Goal: Complete application form

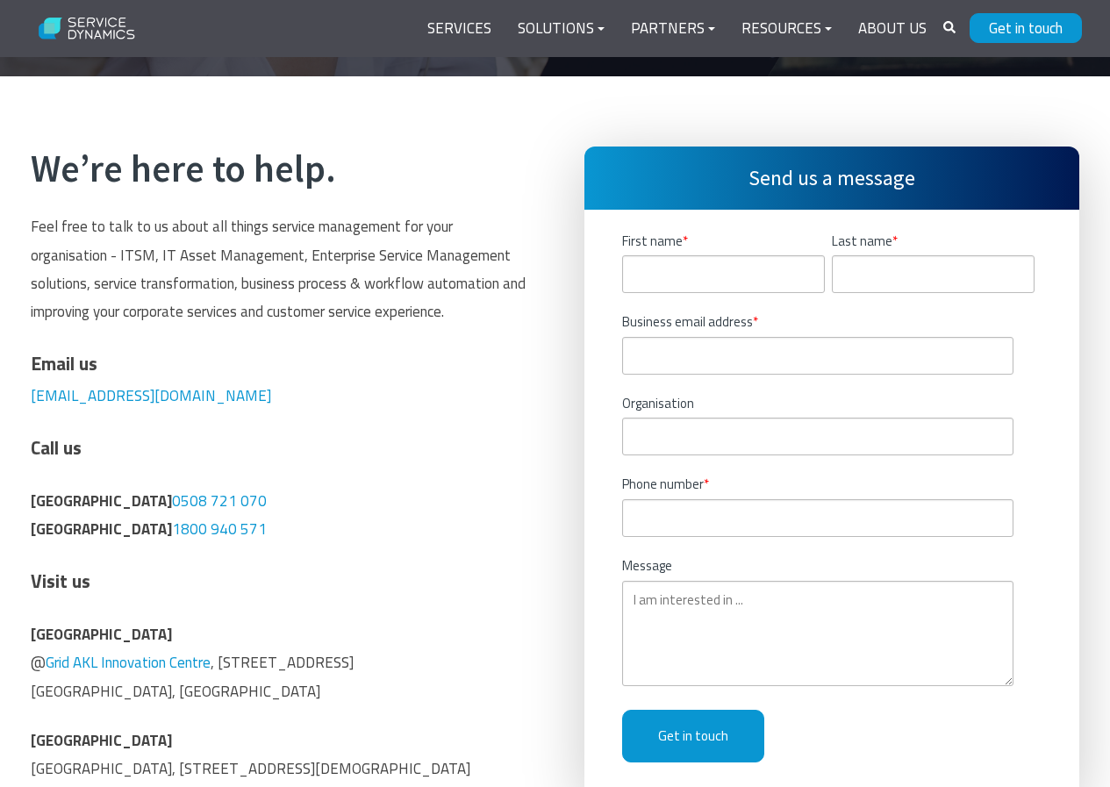
scroll to position [351, 0]
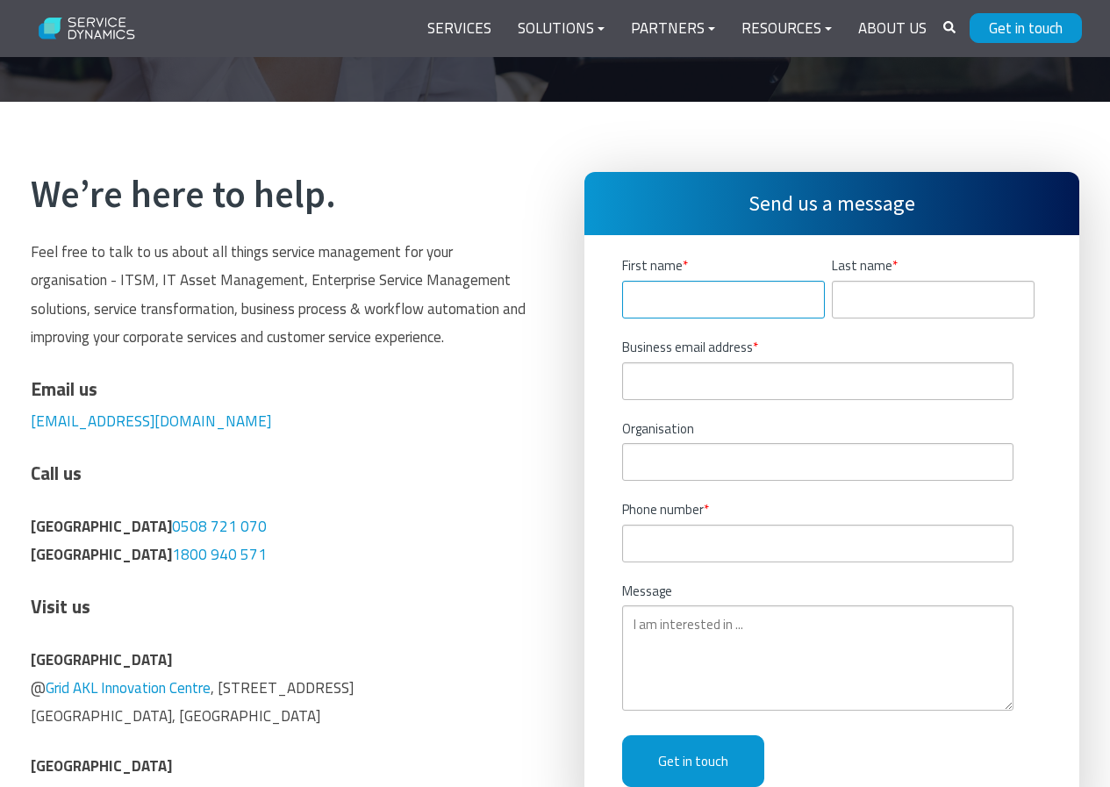
click at [702, 281] on input "First name *" at bounding box center [723, 300] width 203 height 38
type input "[PERSON_NAME]"
click at [838, 281] on input "Last name *" at bounding box center [932, 300] width 203 height 38
type input "[PERSON_NAME]"
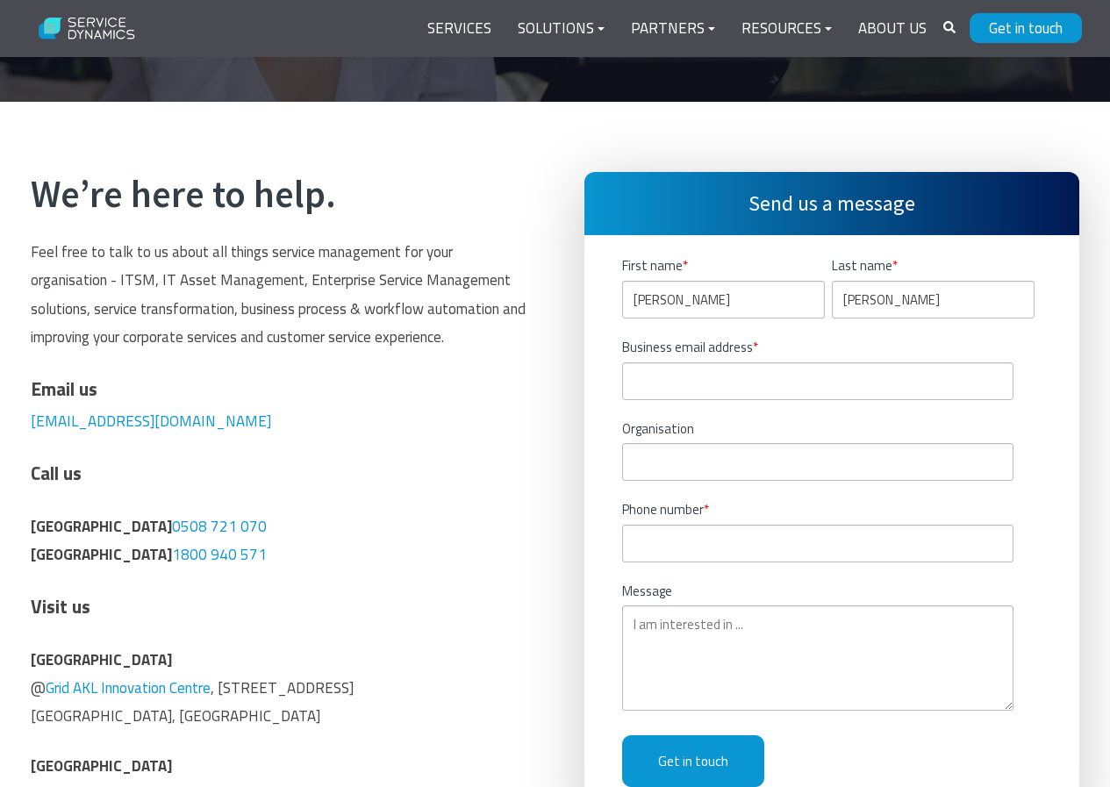
click at [767, 362] on fieldset "Business email address *" at bounding box center [831, 378] width 419 height 82
click at [733, 362] on input "Business email address *" at bounding box center [818, 381] width 392 height 38
type input "[PERSON_NAME][EMAIL_ADDRESS][PERSON_NAME][DOMAIN_NAME]"
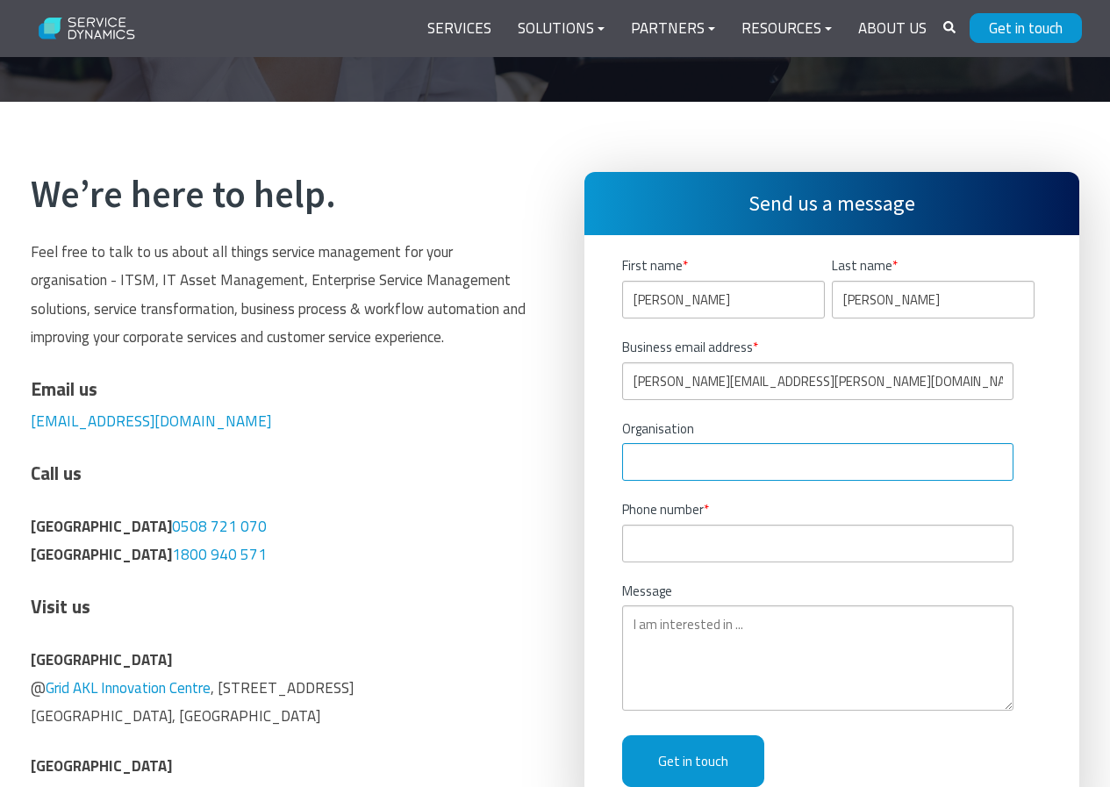
click at [704, 443] on input "Organisation" at bounding box center [818, 462] width 392 height 38
type input "Insights Success Magazine"
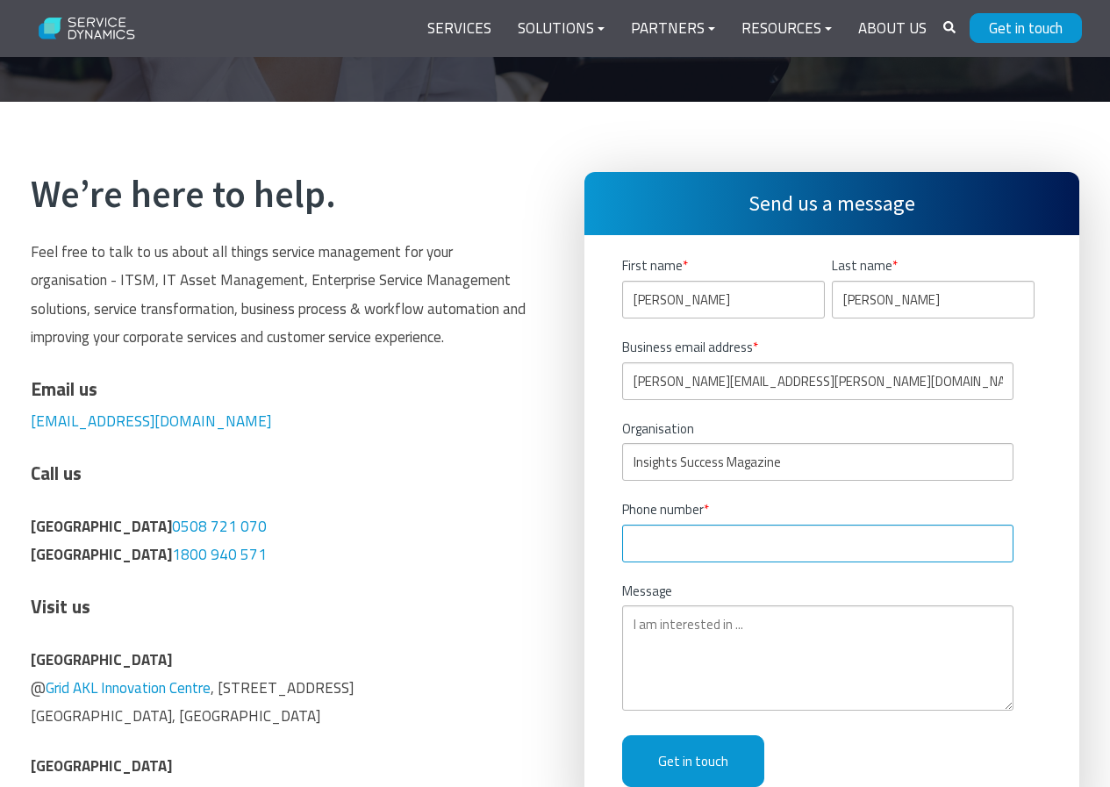
click at [723, 525] on input "Phone number *" at bounding box center [818, 544] width 392 height 38
type input "[PHONE_NUMBER]"
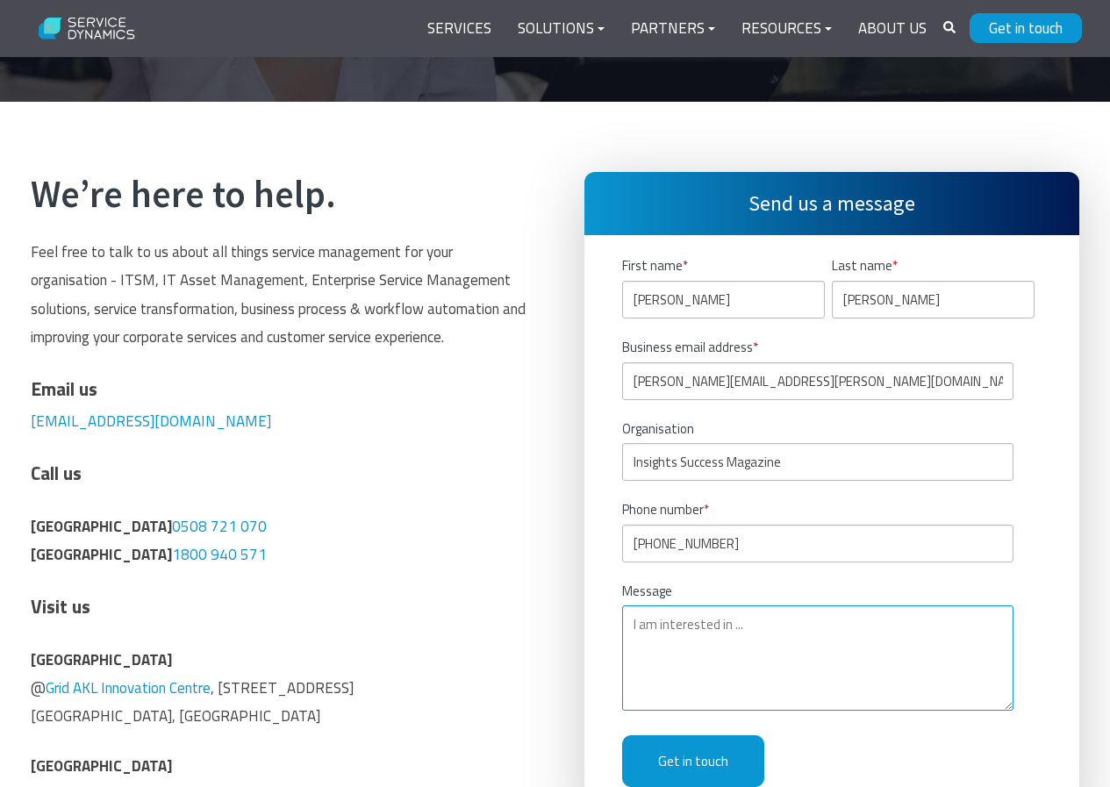
click at [746, 605] on textarea "Message" at bounding box center [818, 657] width 392 height 105
paste textarea "Hi Team, I’d like to invite your company to be featured inInsights Success Maga…"
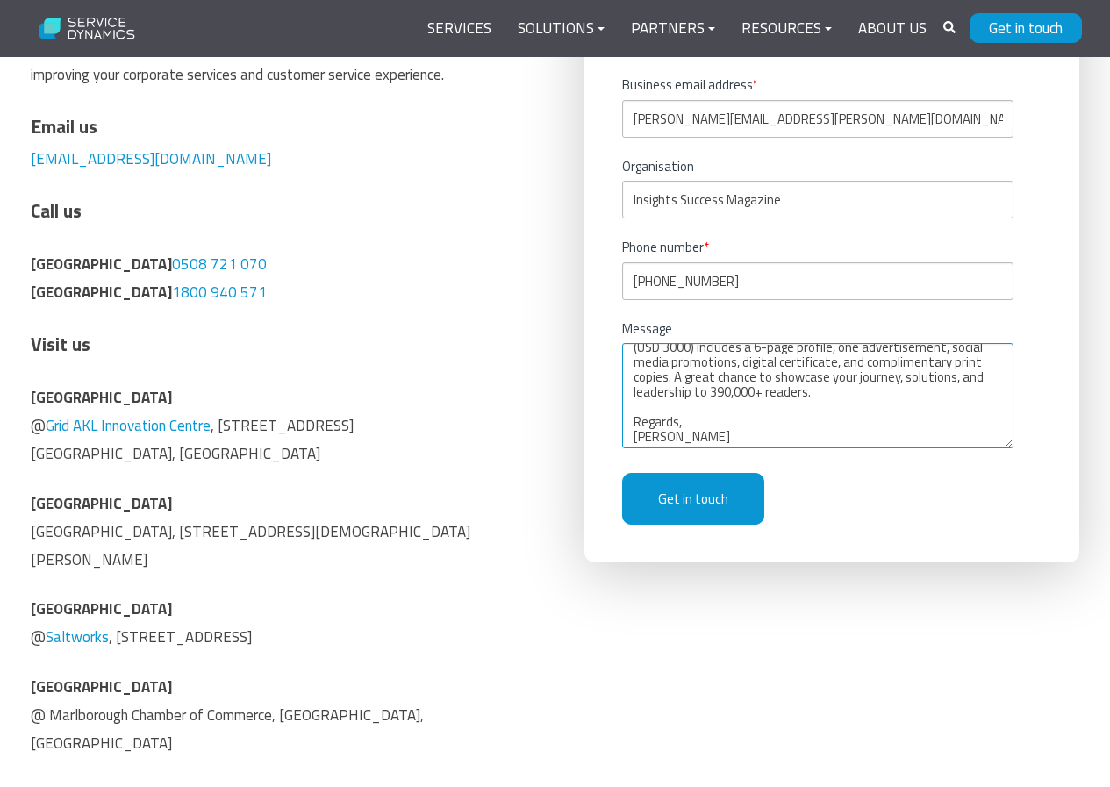
scroll to position [614, 0]
type textarea "Hi Team, I’d like to invite your company to be featured inInsights Success Maga…"
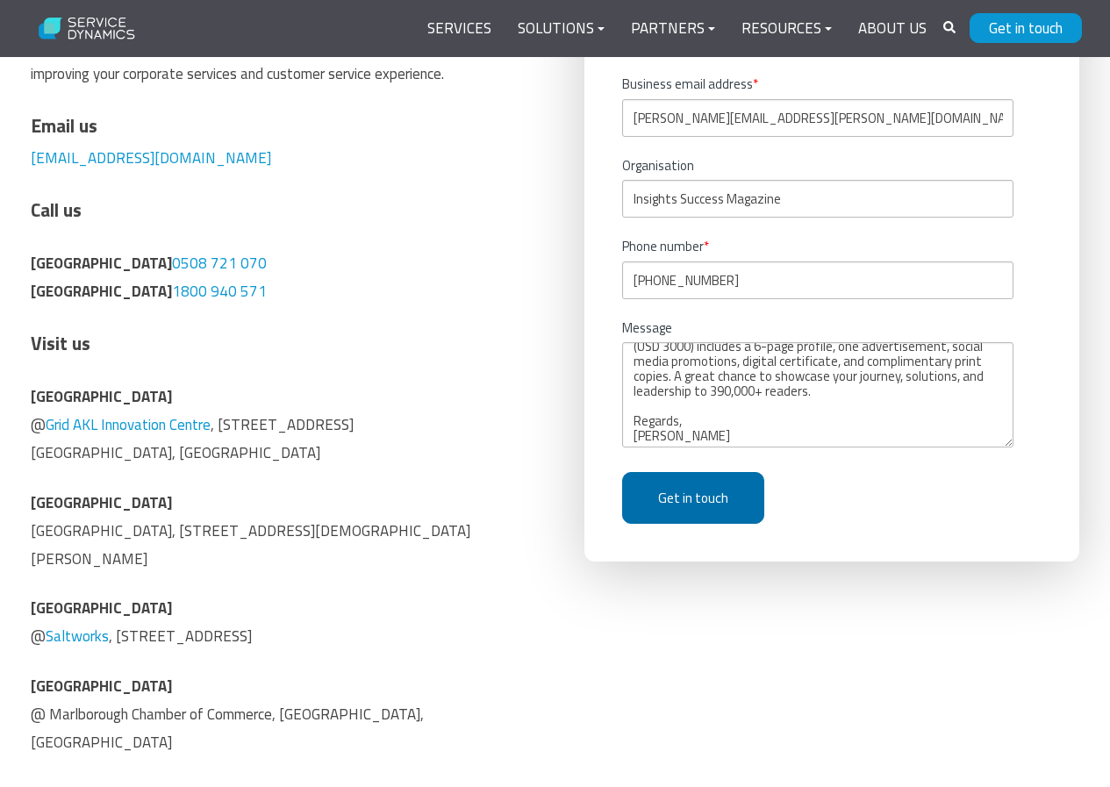
click at [701, 472] on input "Get in touch" at bounding box center [693, 498] width 142 height 52
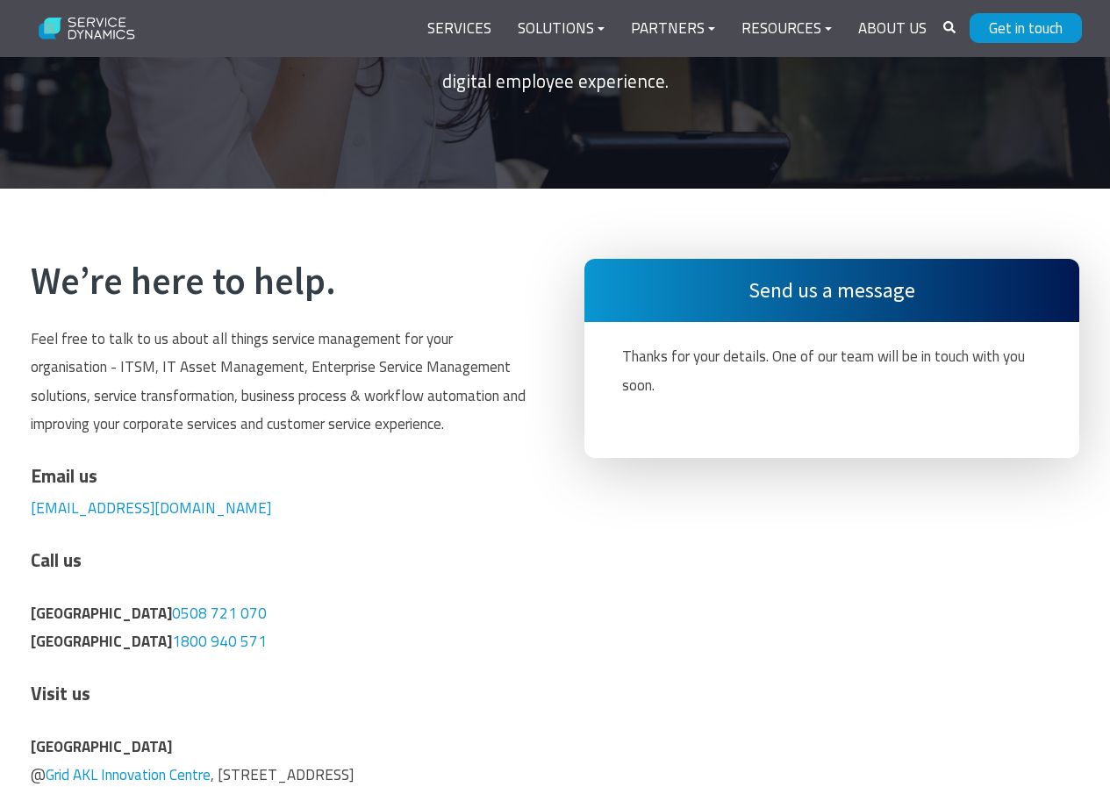
scroll to position [263, 0]
